Goal: Communication & Community: Ask a question

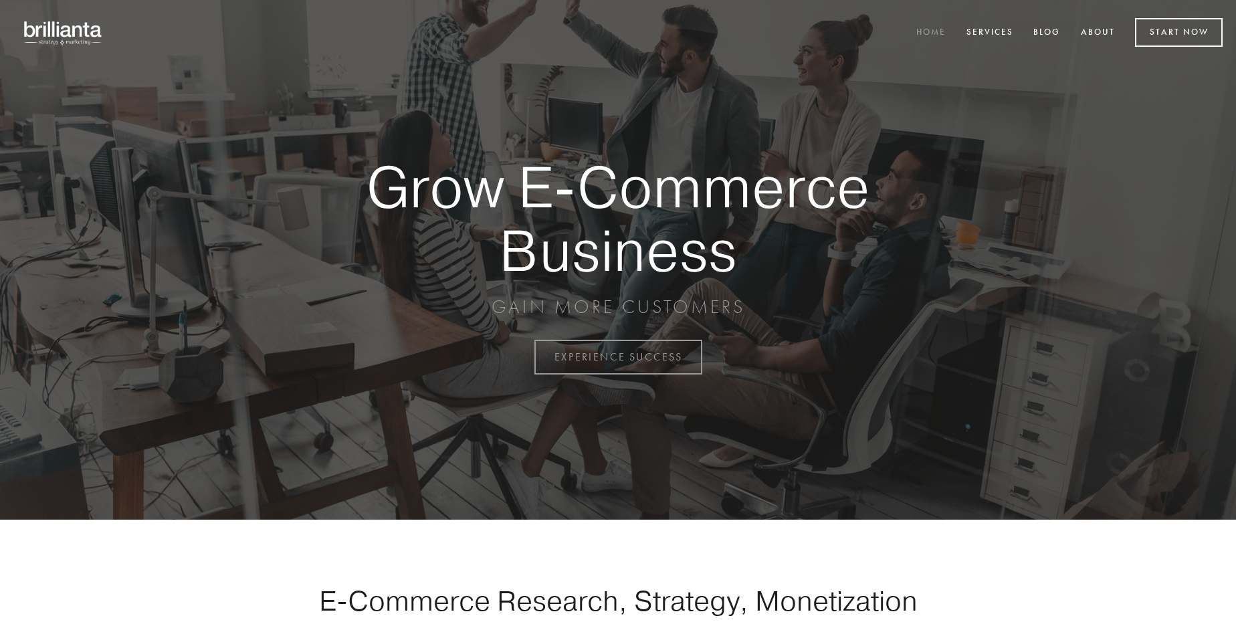
scroll to position [3506, 0]
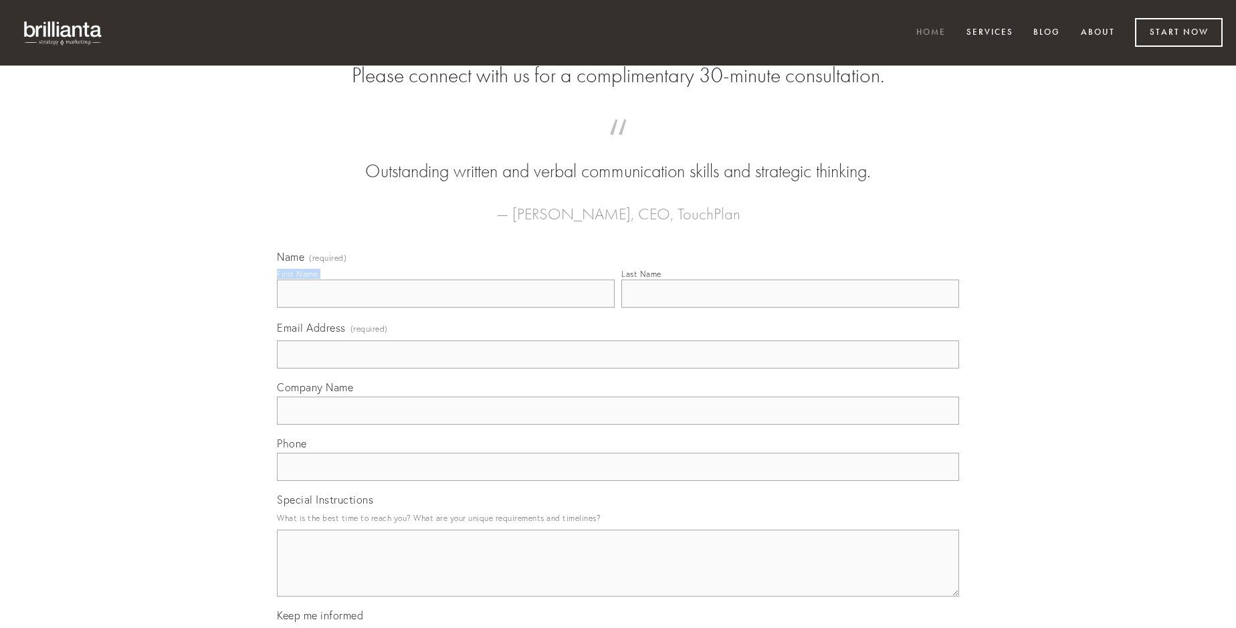
type input "[PERSON_NAME]"
click at [790, 308] on input "Last Name" at bounding box center [790, 294] width 338 height 28
type input "[PERSON_NAME]"
click at [618, 369] on input "Email Address (required)" at bounding box center [618, 354] width 682 height 28
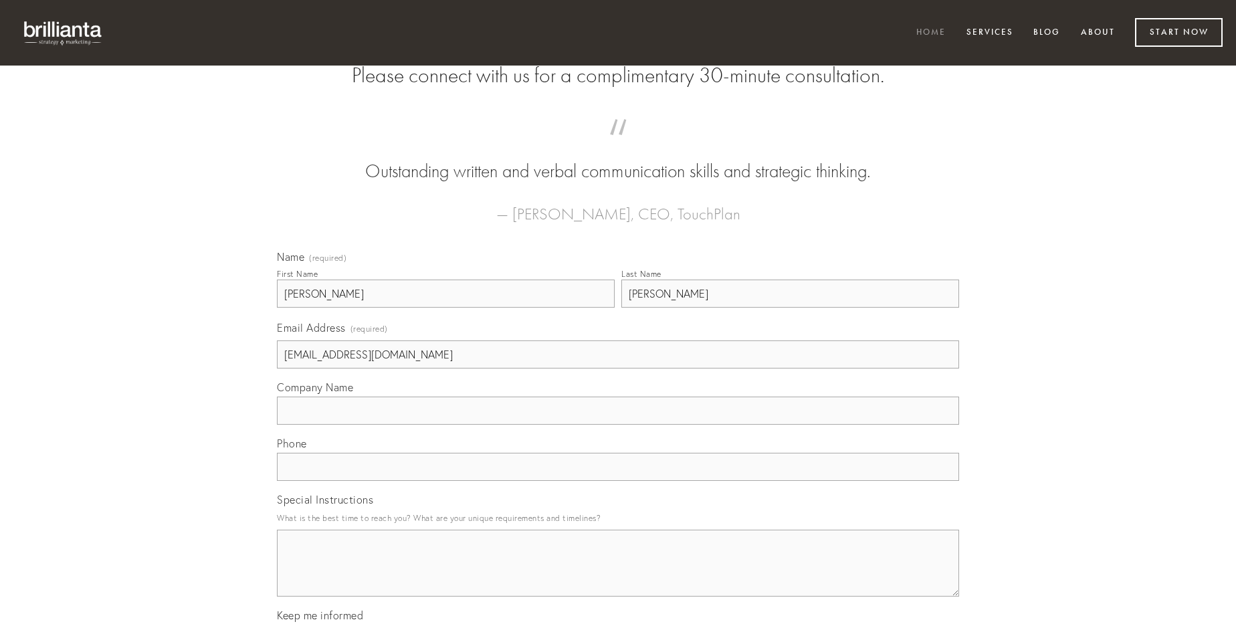
type input "[EMAIL_ADDRESS][DOMAIN_NAME]"
click at [618, 425] on input "Company Name" at bounding box center [618, 411] width 682 height 28
type input "thalassinus"
click at [618, 481] on input "text" at bounding box center [618, 467] width 682 height 28
click at [618, 575] on textarea "Special Instructions" at bounding box center [618, 563] width 682 height 67
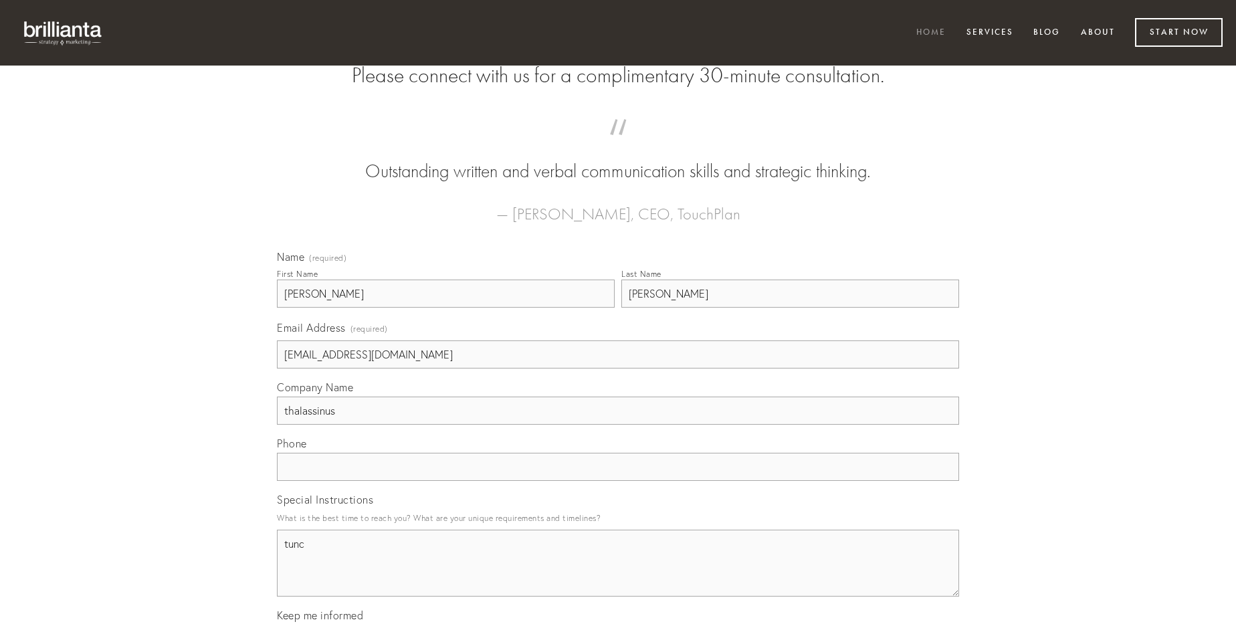
type textarea "tunc"
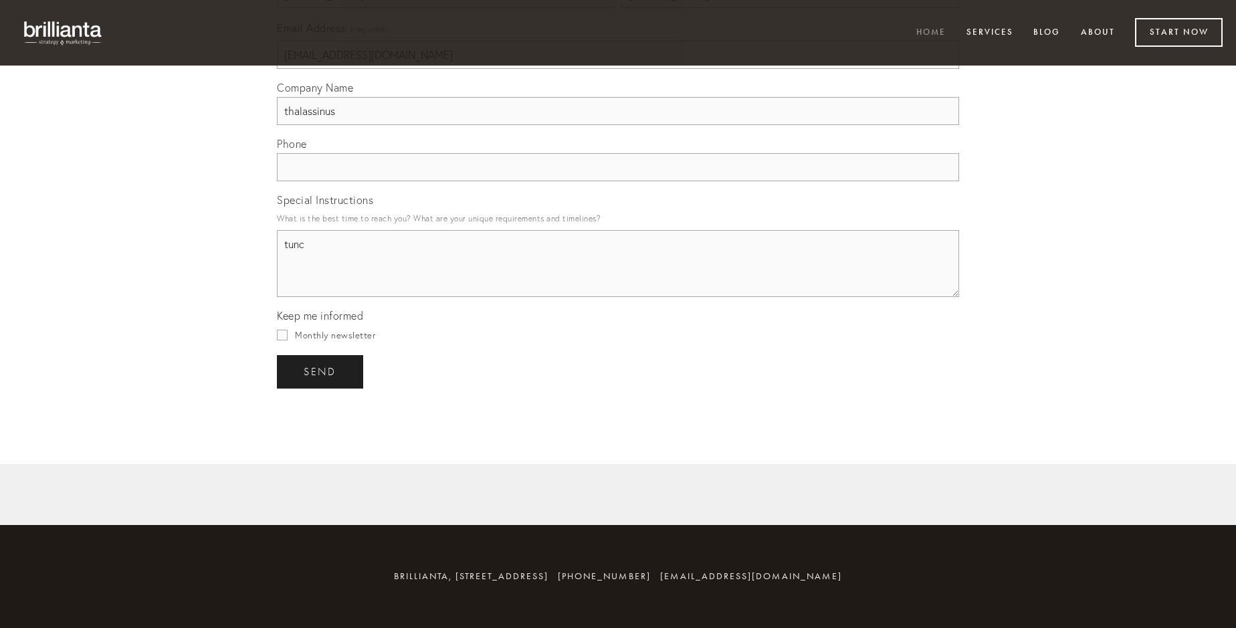
click at [321, 371] on span "send" at bounding box center [320, 372] width 33 height 12
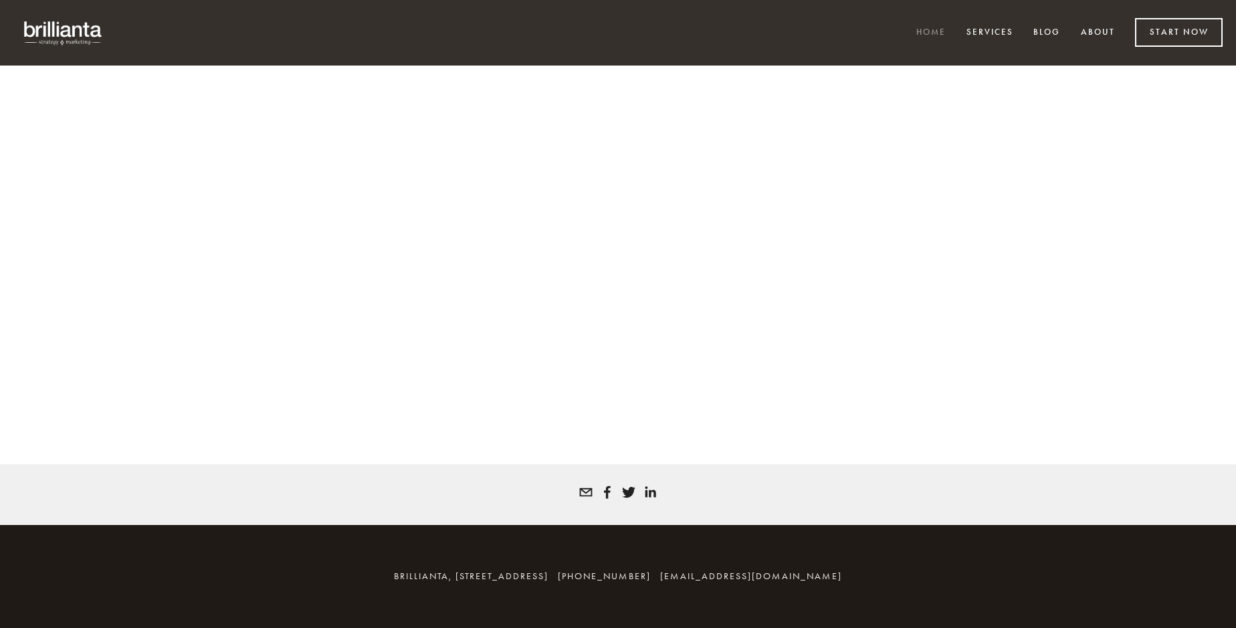
scroll to position [3488, 0]
